Goal: Information Seeking & Learning: Check status

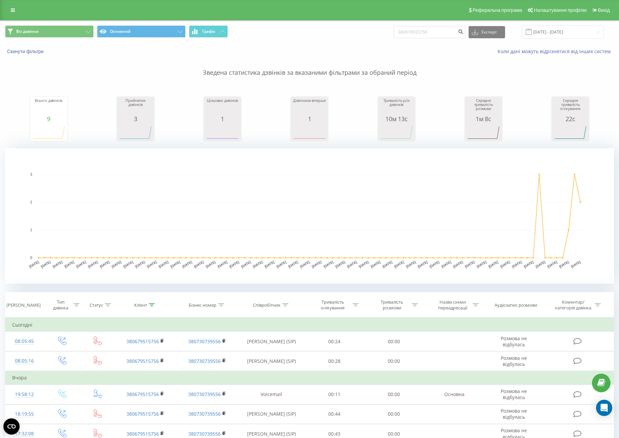
click at [15, 7] on link at bounding box center [13, 9] width 12 height 9
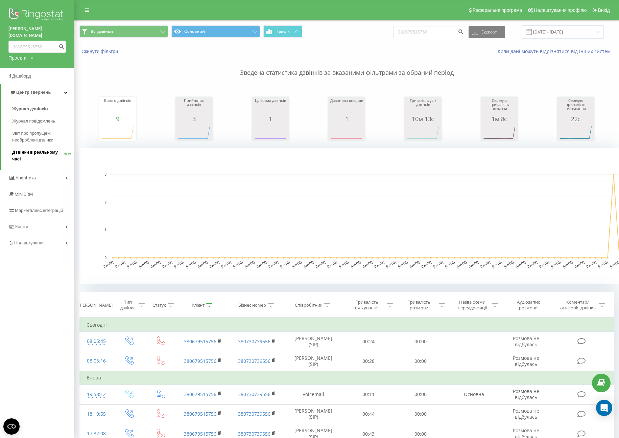
click at [36, 149] on span "Дзвінки в реальному часі" at bounding box center [37, 156] width 51 height 14
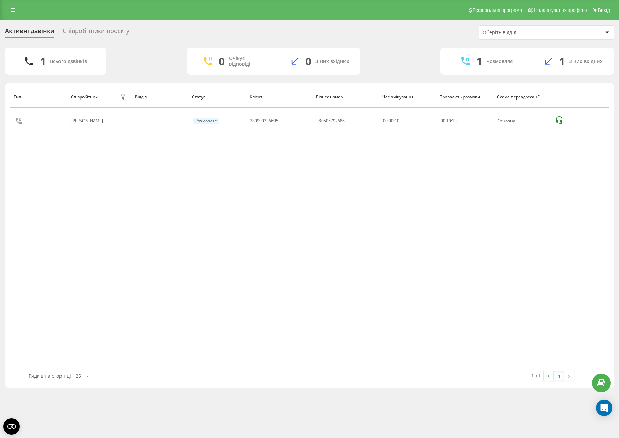
click at [15, 17] on div "Реферальна програма Налаштування профілю Вихід" at bounding box center [309, 10] width 619 height 20
click at [15, 13] on link at bounding box center [13, 9] width 12 height 9
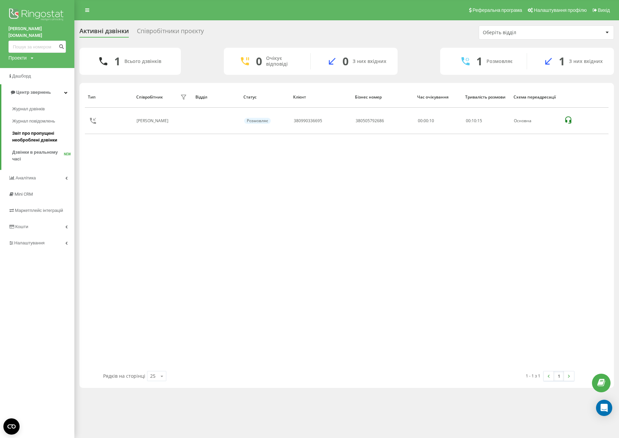
click at [43, 130] on span "Звіт про пропущені необроблені дзвінки" at bounding box center [41, 137] width 59 height 14
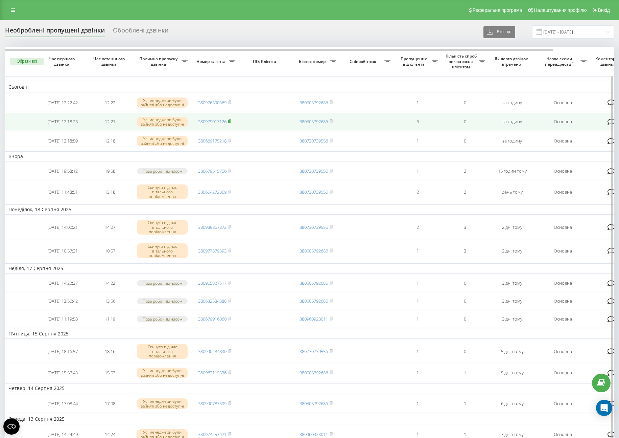
click at [231, 122] on icon at bounding box center [230, 120] width 2 height 3
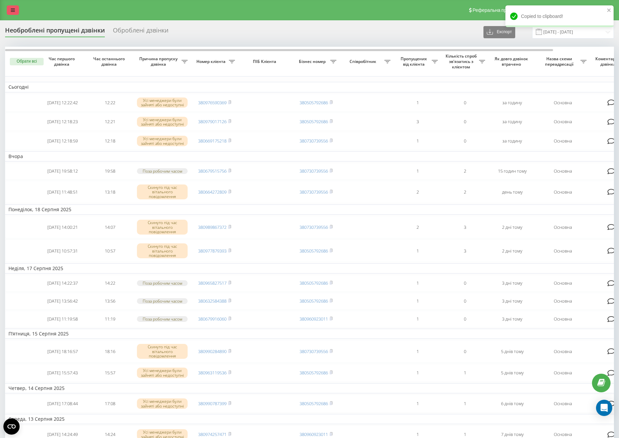
click at [7, 12] on link at bounding box center [13, 9] width 12 height 9
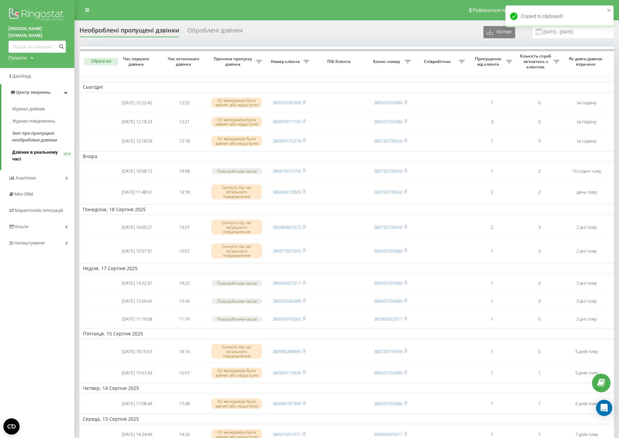
click at [42, 149] on span "Дзвінки в реальному часі" at bounding box center [37, 156] width 51 height 14
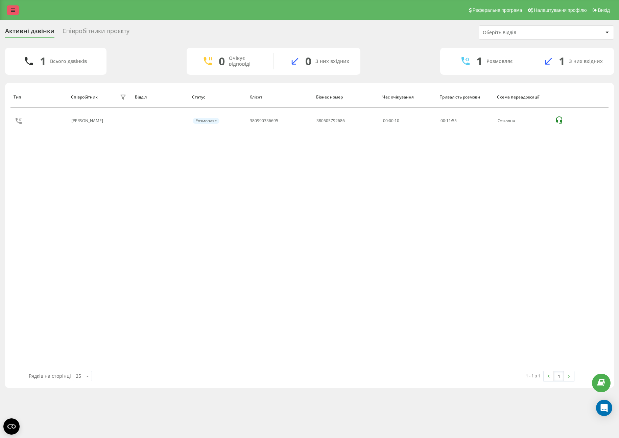
click at [17, 8] on link at bounding box center [13, 9] width 12 height 9
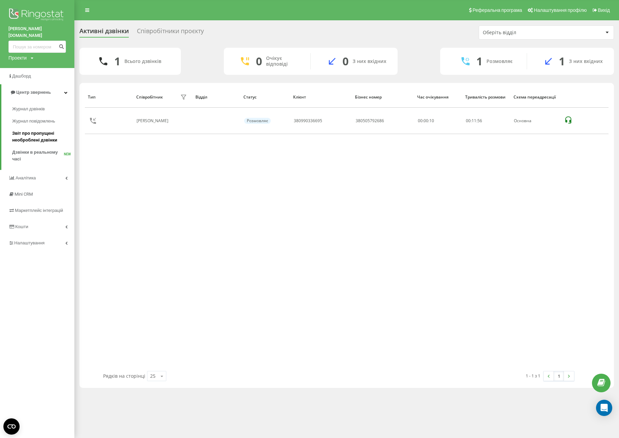
click at [37, 130] on span "Звіт про пропущені необроблені дзвінки" at bounding box center [41, 137] width 59 height 14
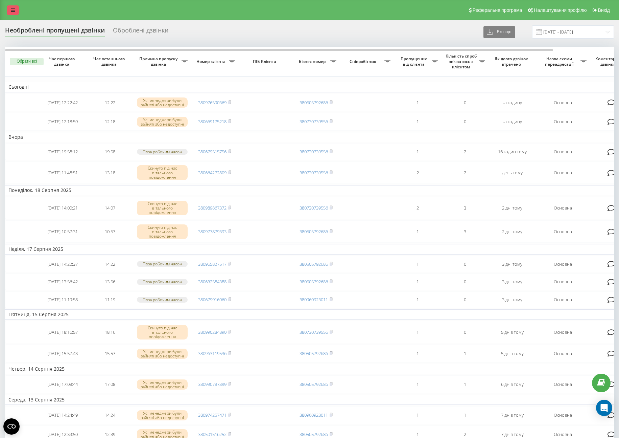
click at [16, 12] on link at bounding box center [13, 9] width 12 height 9
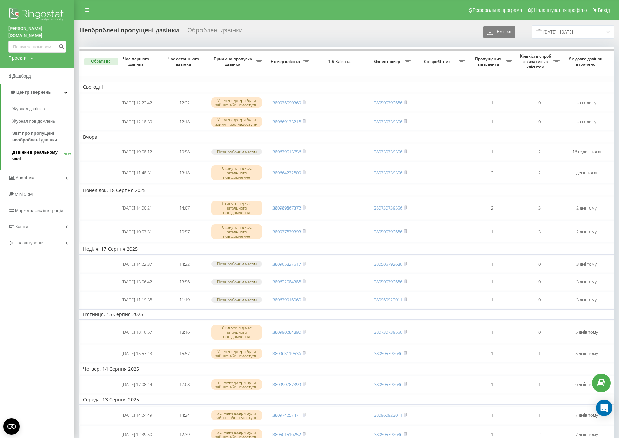
click at [31, 149] on span "Дзвінки в реальному часі" at bounding box center [37, 156] width 51 height 14
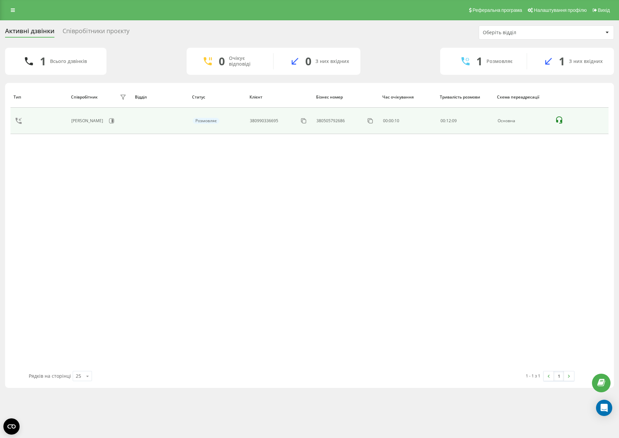
click at [559, 121] on icon at bounding box center [560, 120] width 8 height 8
